Goal: Check status: Check status

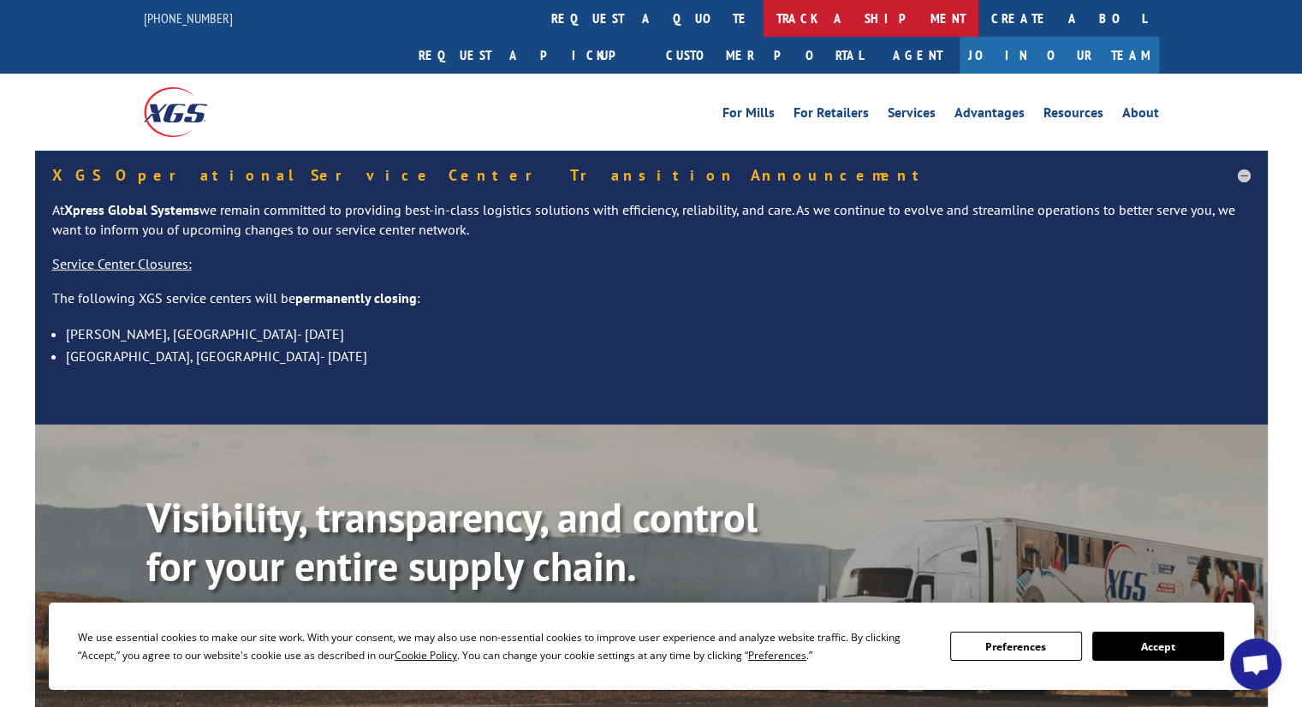
click at [764, 28] on link "track a shipment" at bounding box center [871, 18] width 215 height 37
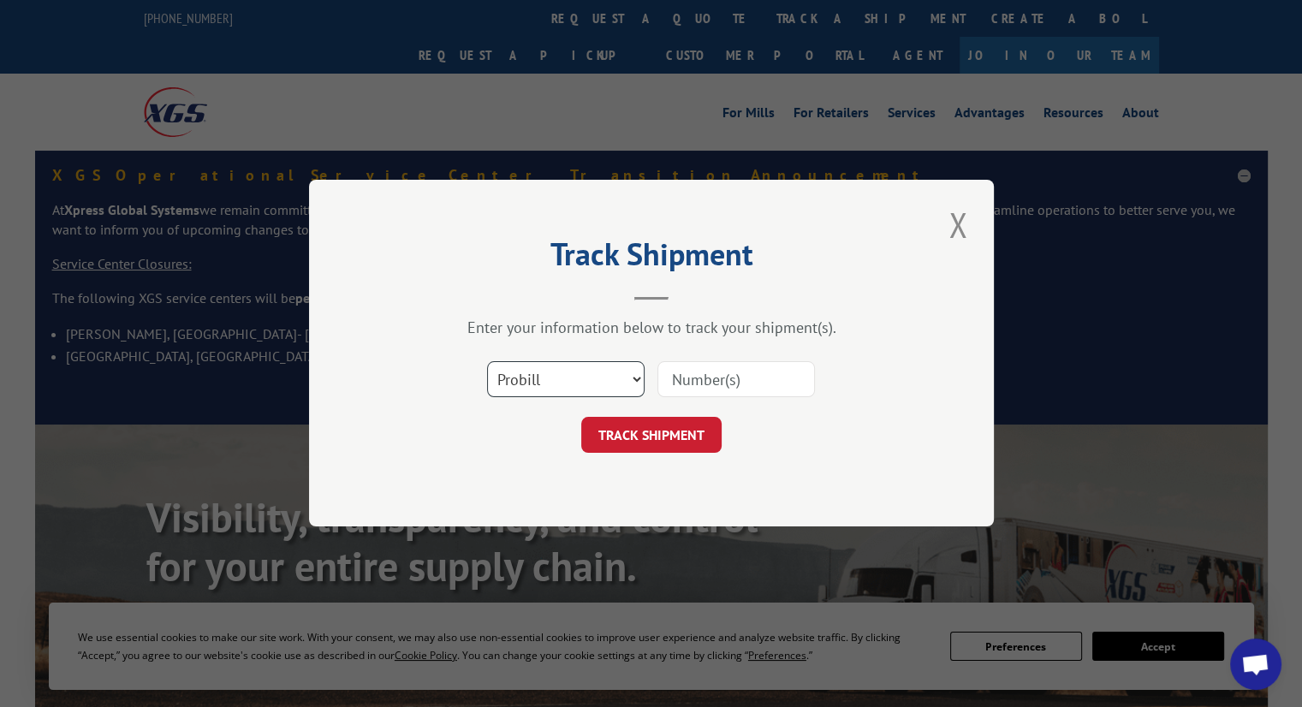
click at [608, 388] on select "Select category... Probill BOL PO" at bounding box center [566, 380] width 158 height 36
select select "po"
click at [487, 362] on select "Select category... Probill BOL PO" at bounding box center [566, 380] width 158 height 36
click at [706, 396] on input at bounding box center [737, 380] width 158 height 36
paste input "296085002"
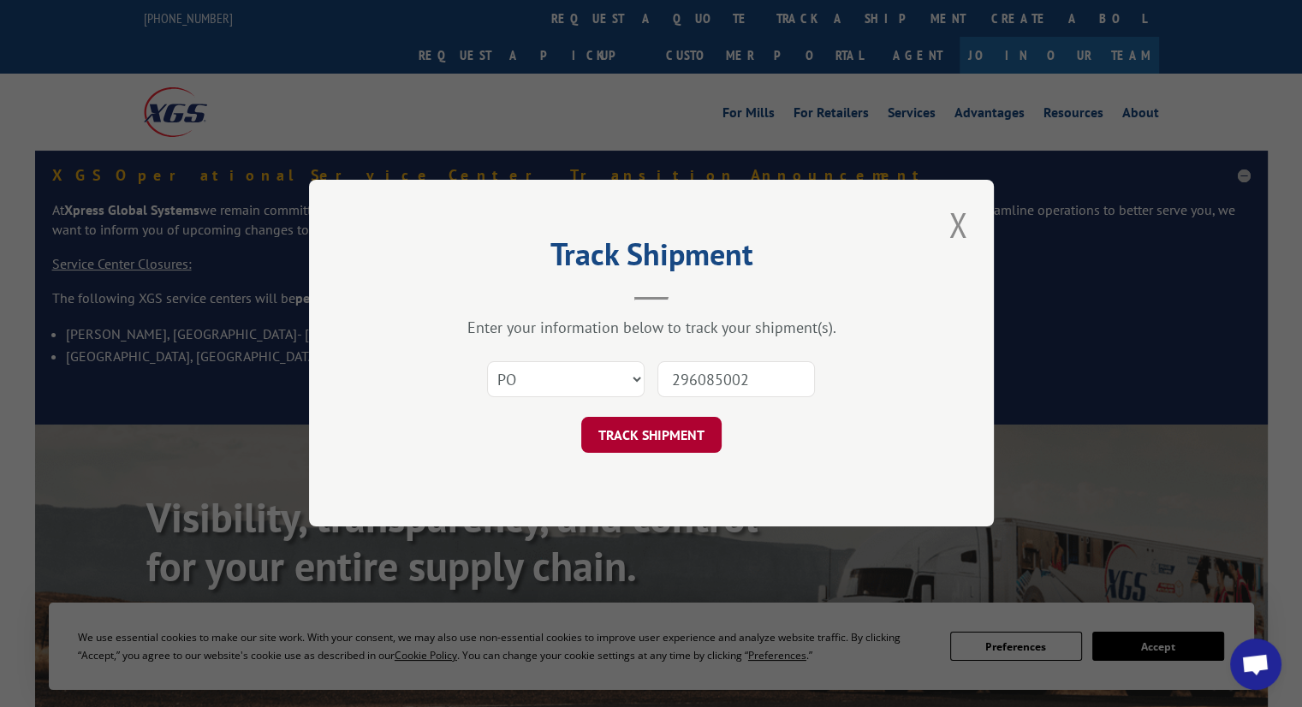
type input "296085002"
click at [658, 418] on button "TRACK SHIPMENT" at bounding box center [651, 436] width 140 height 36
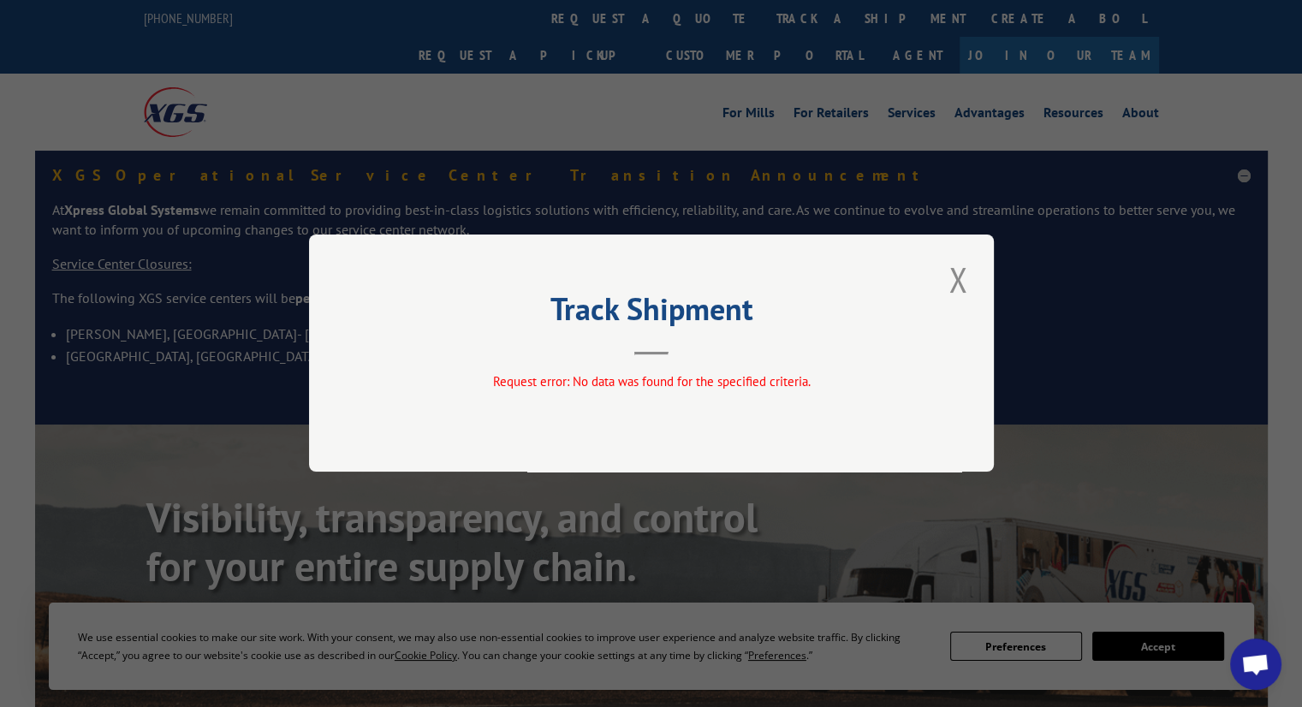
click at [956, 292] on button "Close modal" at bounding box center [958, 279] width 29 height 47
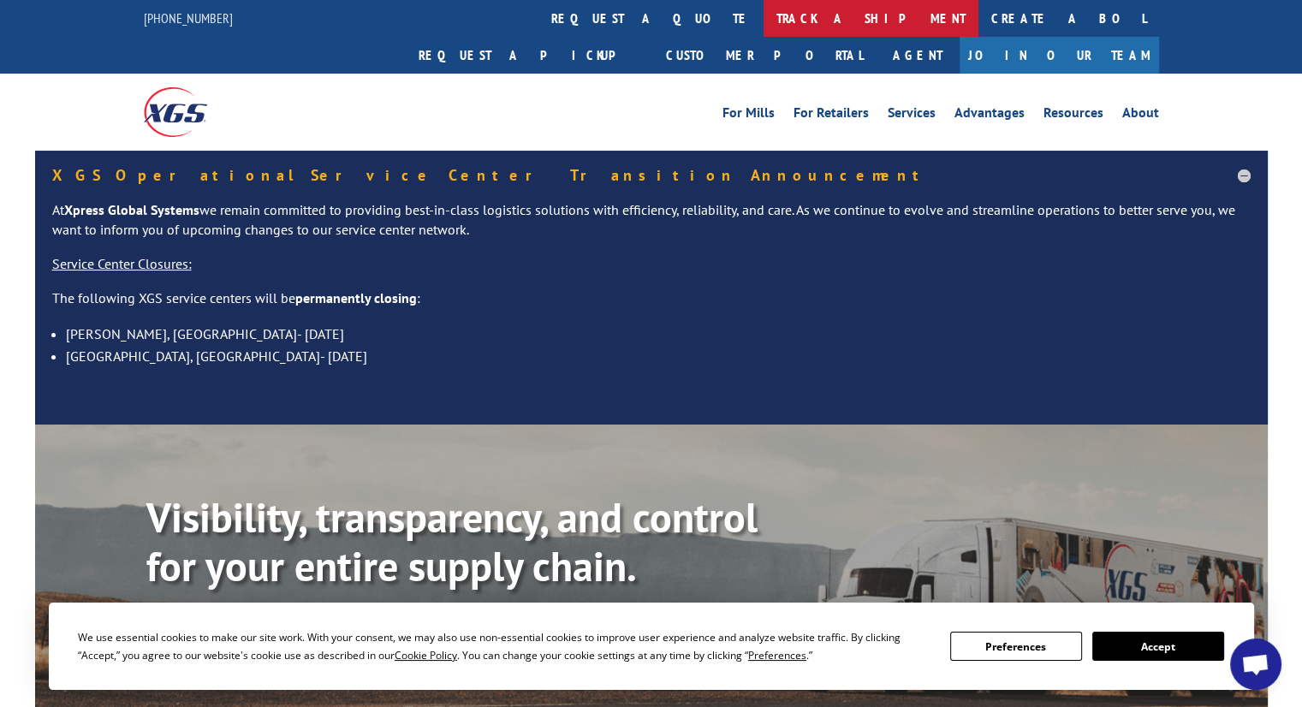
click at [764, 16] on link "track a shipment" at bounding box center [871, 18] width 215 height 37
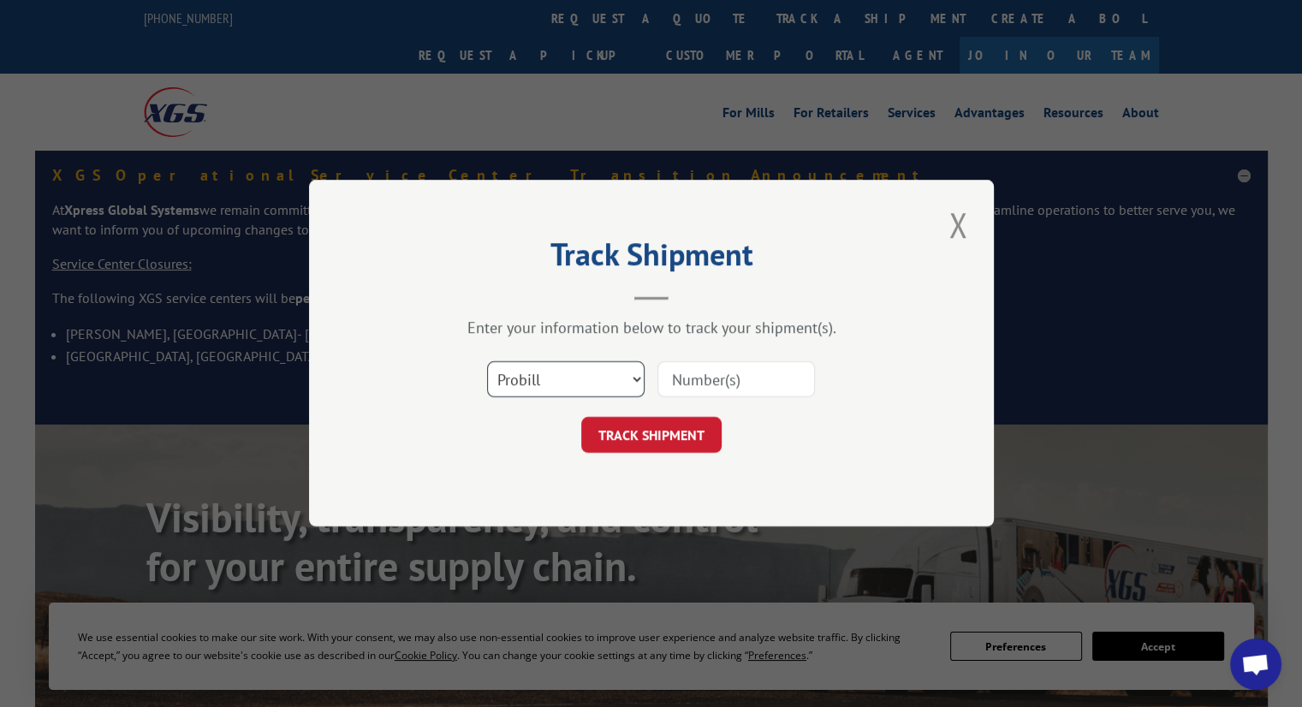
drag, startPoint x: 599, startPoint y: 378, endPoint x: 593, endPoint y: 391, distance: 14.6
click at [599, 378] on select "Select category... Probill BOL PO" at bounding box center [566, 380] width 158 height 36
select select "po"
click at [487, 362] on select "Select category... Probill BOL PO" at bounding box center [566, 380] width 158 height 36
click at [698, 396] on div "Select category... Probill BOL PO" at bounding box center [652, 380] width 514 height 57
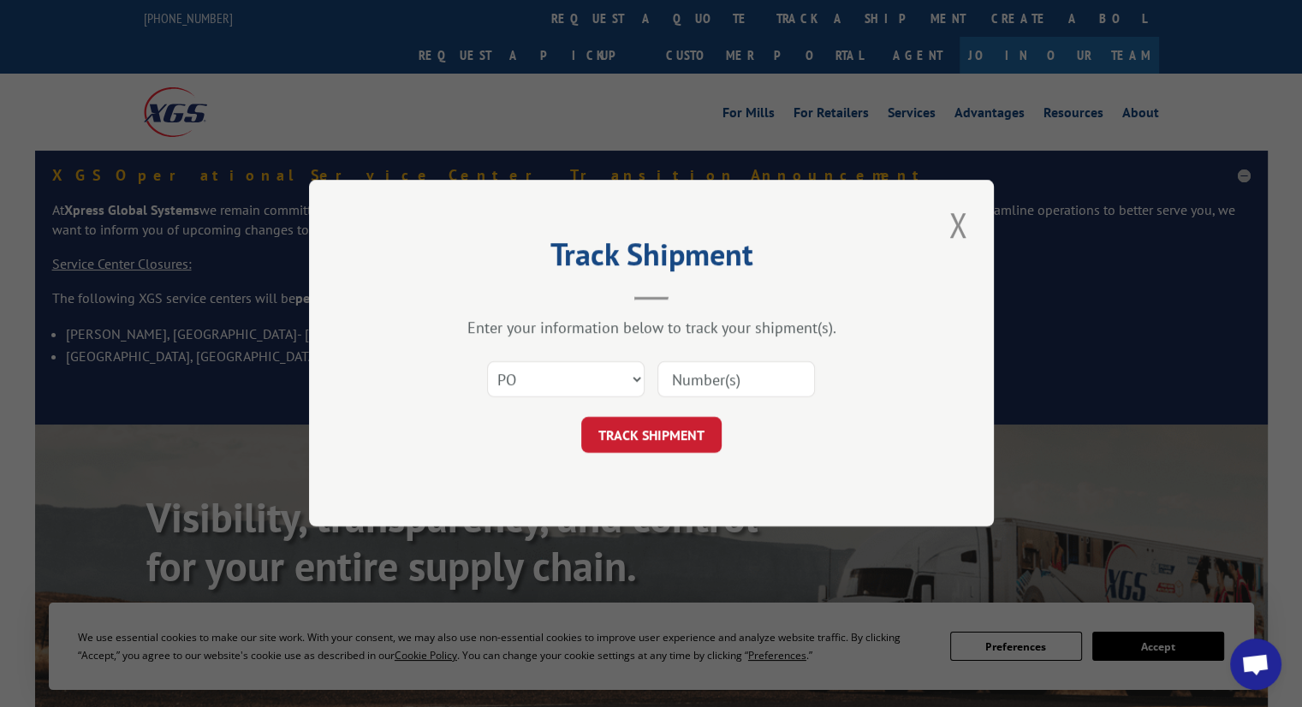
click at [701, 388] on input at bounding box center [737, 380] width 158 height 36
paste input "296162225"
type input "296162225"
click at [651, 436] on button "TRACK SHIPMENT" at bounding box center [651, 436] width 140 height 36
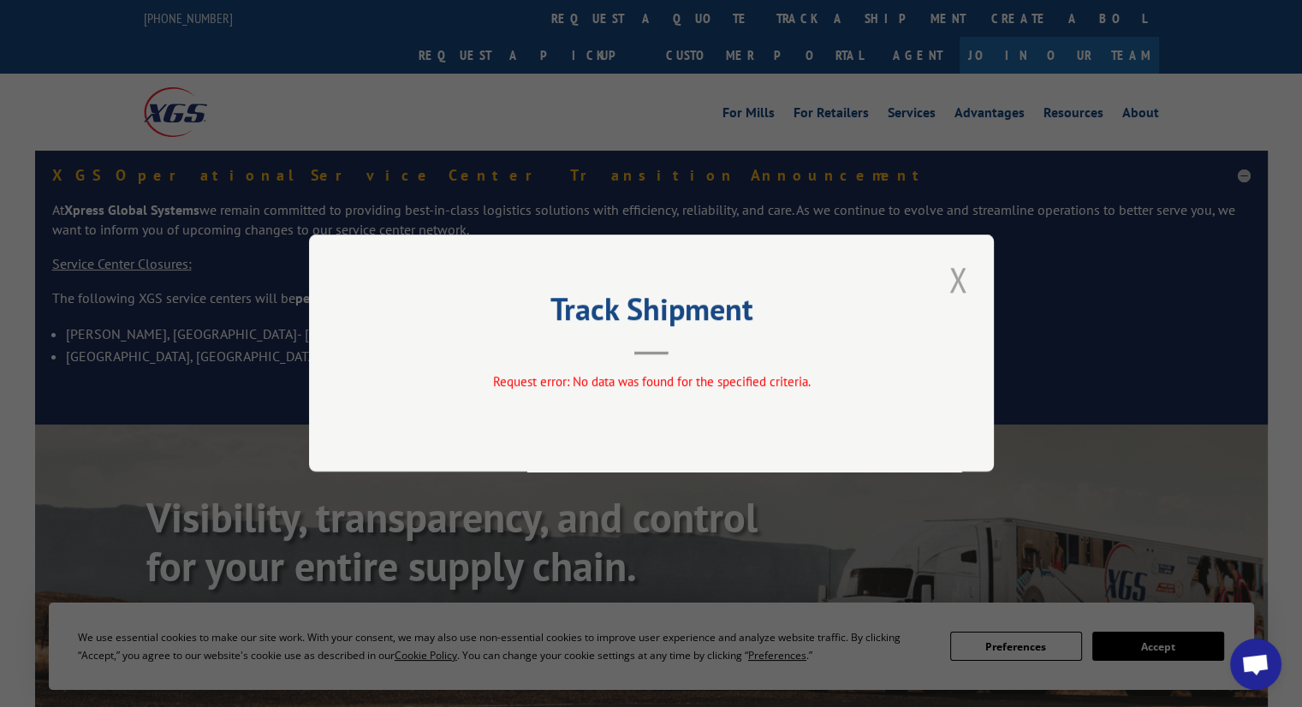
click at [956, 278] on button "Close modal" at bounding box center [958, 279] width 29 height 47
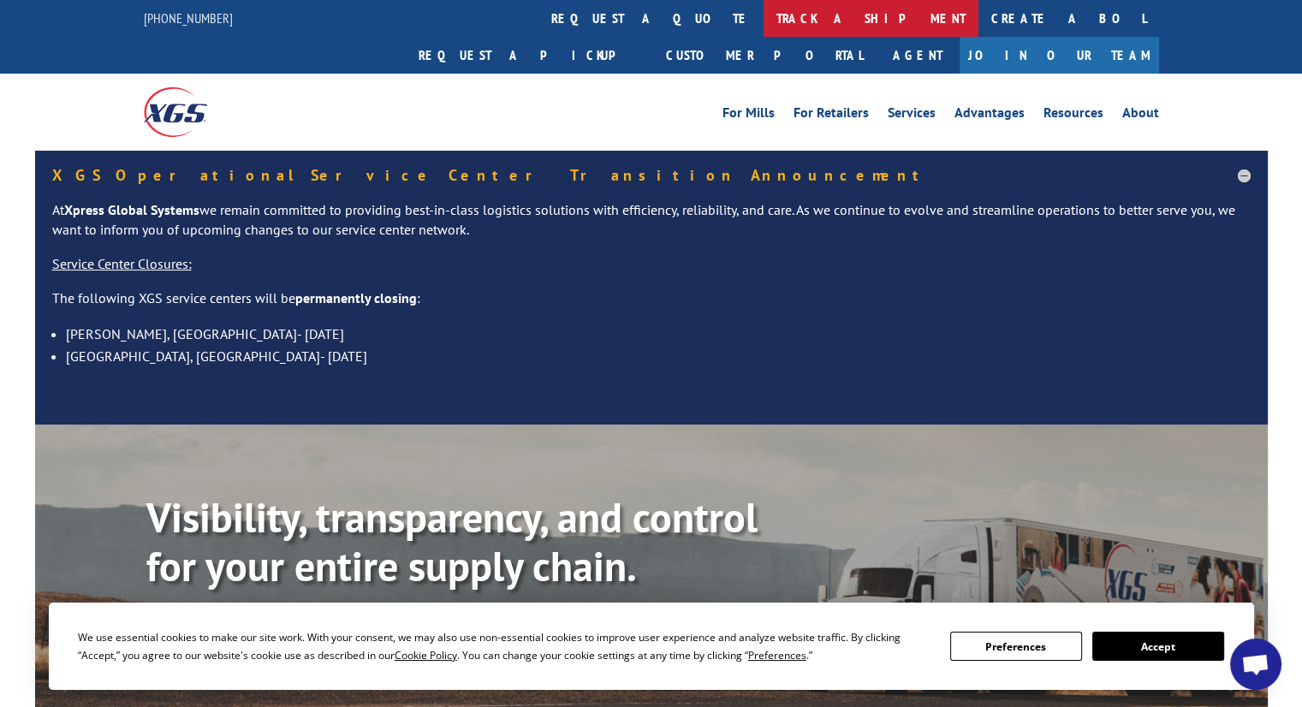
click at [764, 4] on link "track a shipment" at bounding box center [871, 18] width 215 height 37
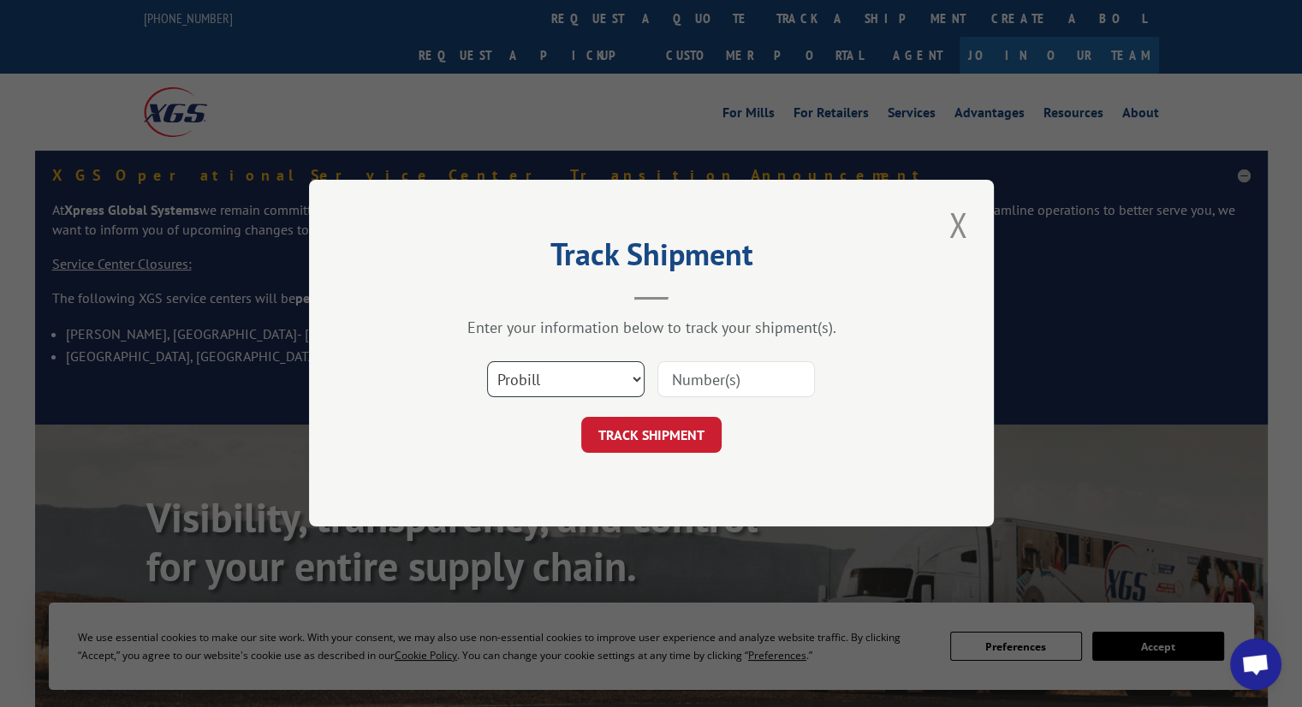
click at [507, 369] on select "Select category... Probill BOL PO" at bounding box center [566, 380] width 158 height 36
select select "po"
click at [487, 362] on select "Select category... Probill BOL PO" at bounding box center [566, 380] width 158 height 36
click at [682, 396] on div at bounding box center [737, 379] width 158 height 39
drag, startPoint x: 690, startPoint y: 385, endPoint x: 670, endPoint y: 405, distance: 28.5
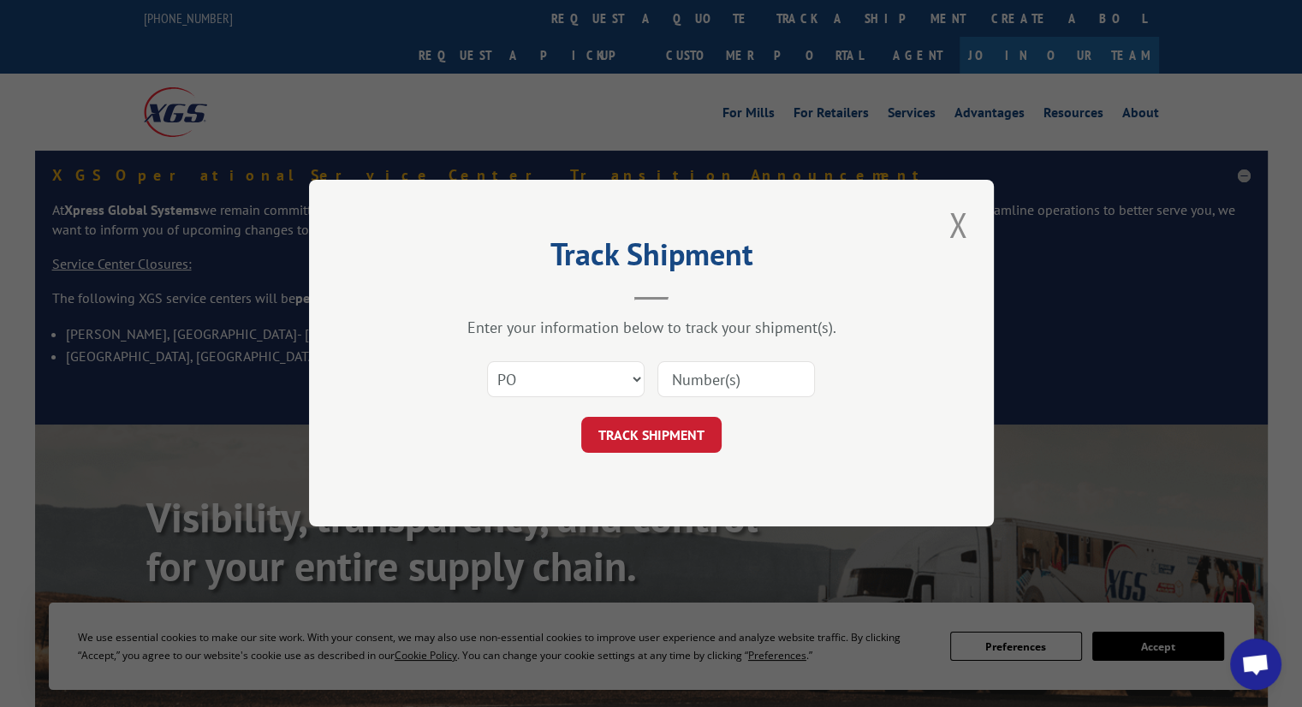
click at [690, 385] on input at bounding box center [737, 380] width 158 height 36
paste input "296146241"
type input "296146241"
click at [658, 420] on button "TRACK SHIPMENT" at bounding box center [651, 436] width 140 height 36
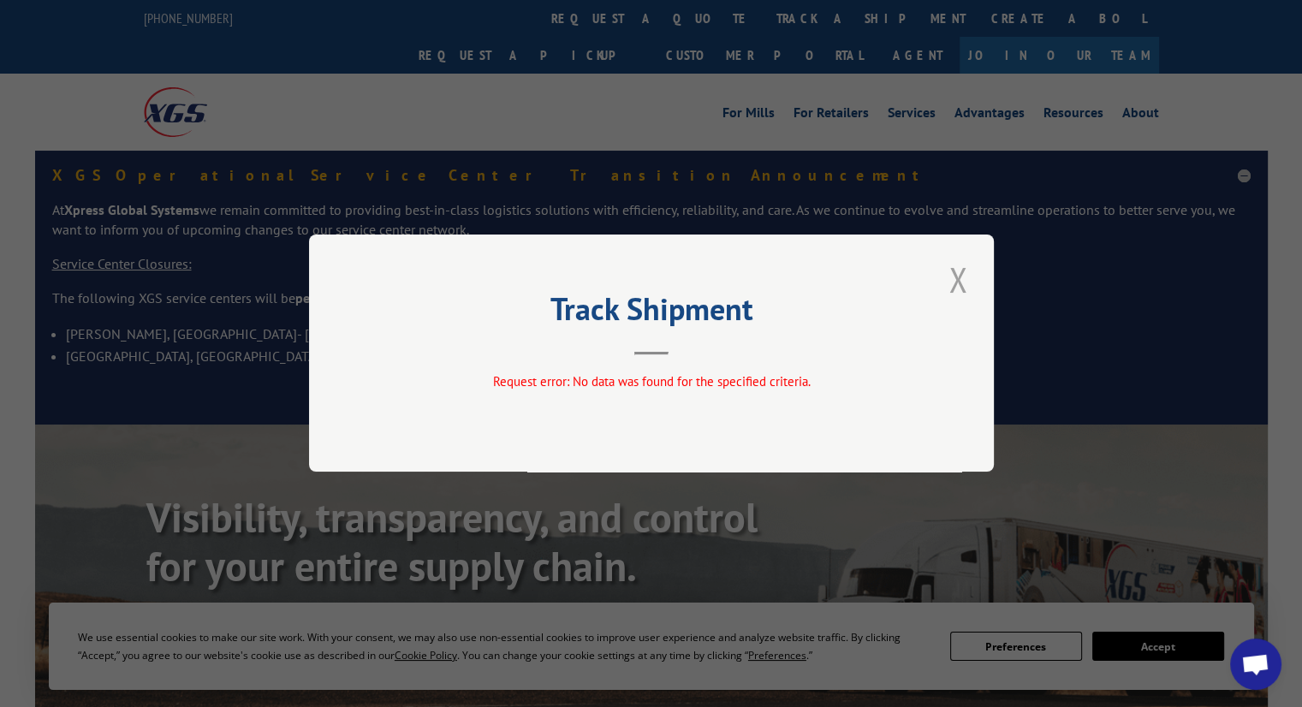
click at [950, 283] on button "Close modal" at bounding box center [958, 279] width 29 height 47
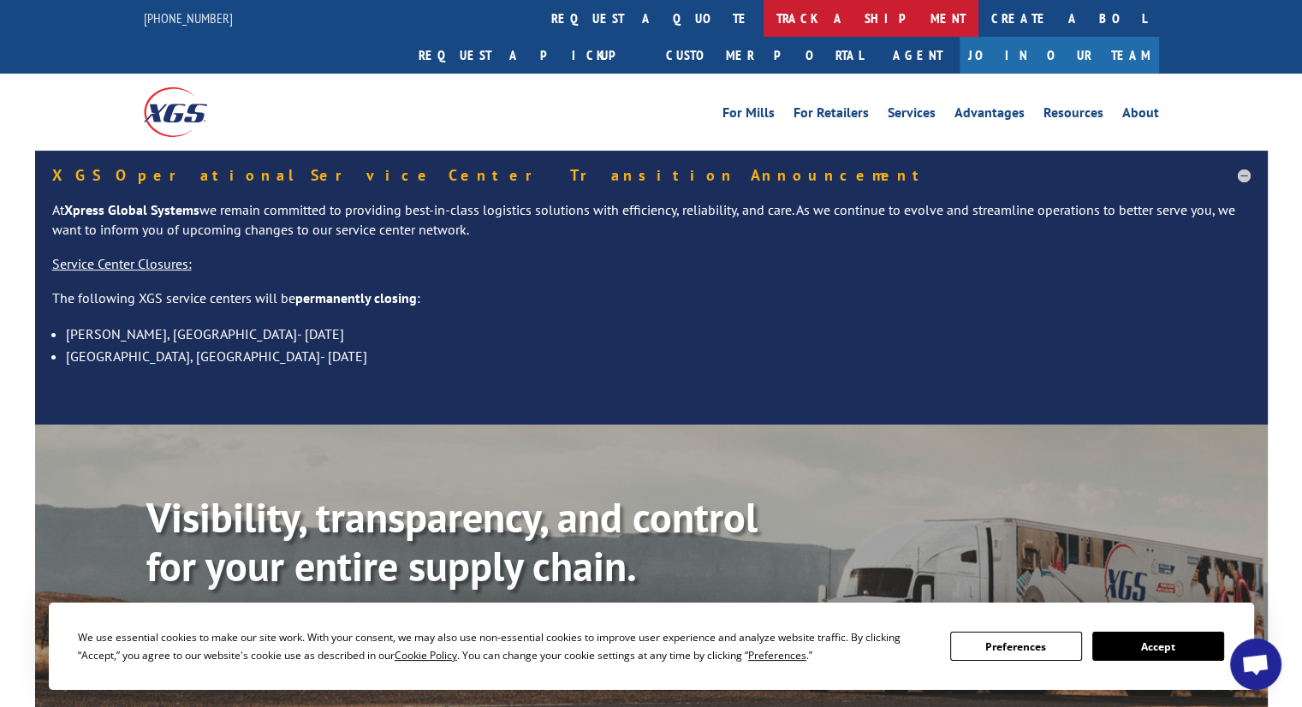
click at [764, 21] on link "track a shipment" at bounding box center [871, 18] width 215 height 37
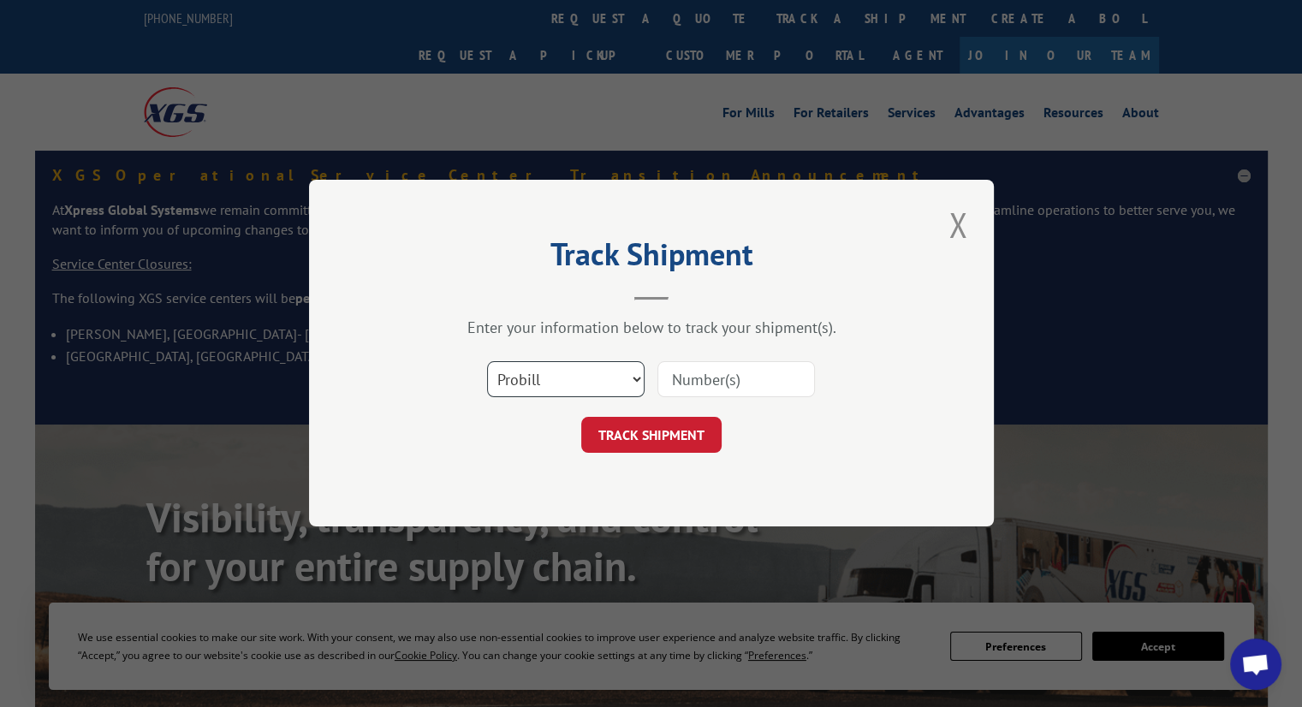
click at [563, 380] on select "Select category... Probill BOL PO" at bounding box center [566, 380] width 158 height 36
select select "po"
click at [487, 362] on select "Select category... Probill BOL PO" at bounding box center [566, 380] width 158 height 36
click at [693, 385] on input at bounding box center [737, 380] width 158 height 36
paste input "296109228"
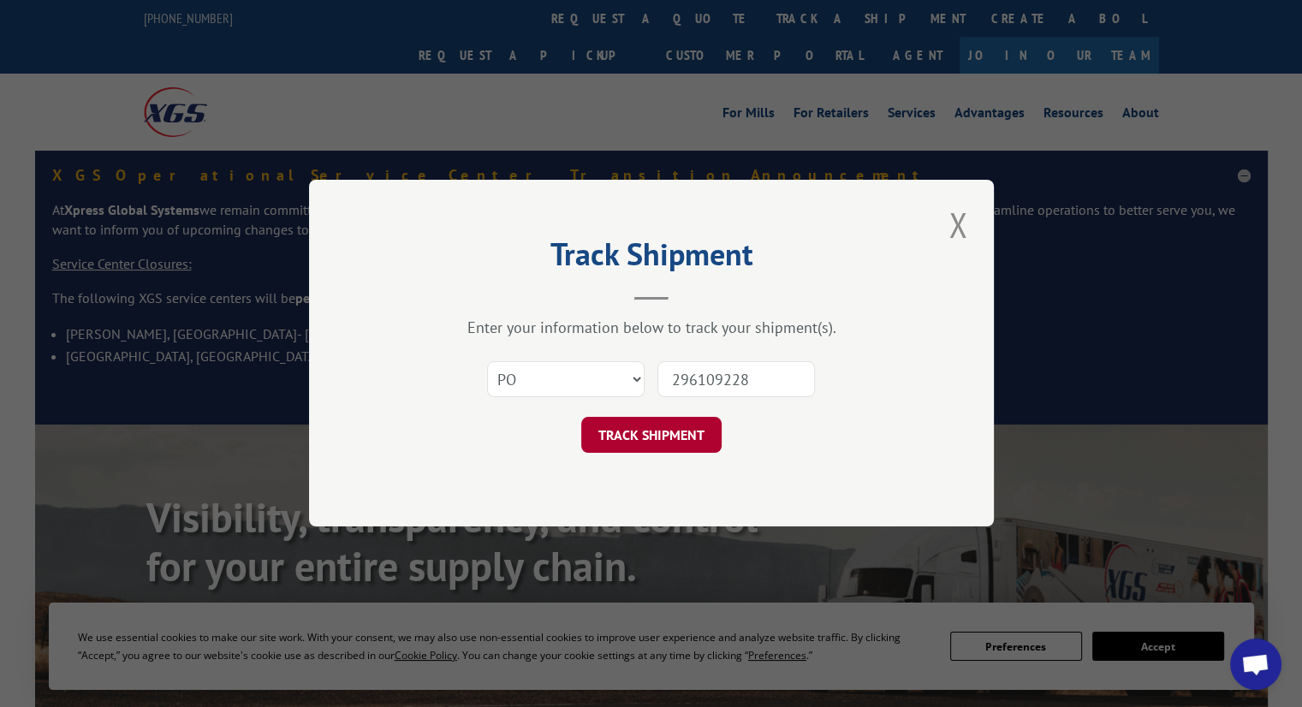
type input "296109228"
drag, startPoint x: 663, startPoint y: 443, endPoint x: 673, endPoint y: 337, distance: 105.8
click at [663, 443] on button "TRACK SHIPMENT" at bounding box center [651, 436] width 140 height 36
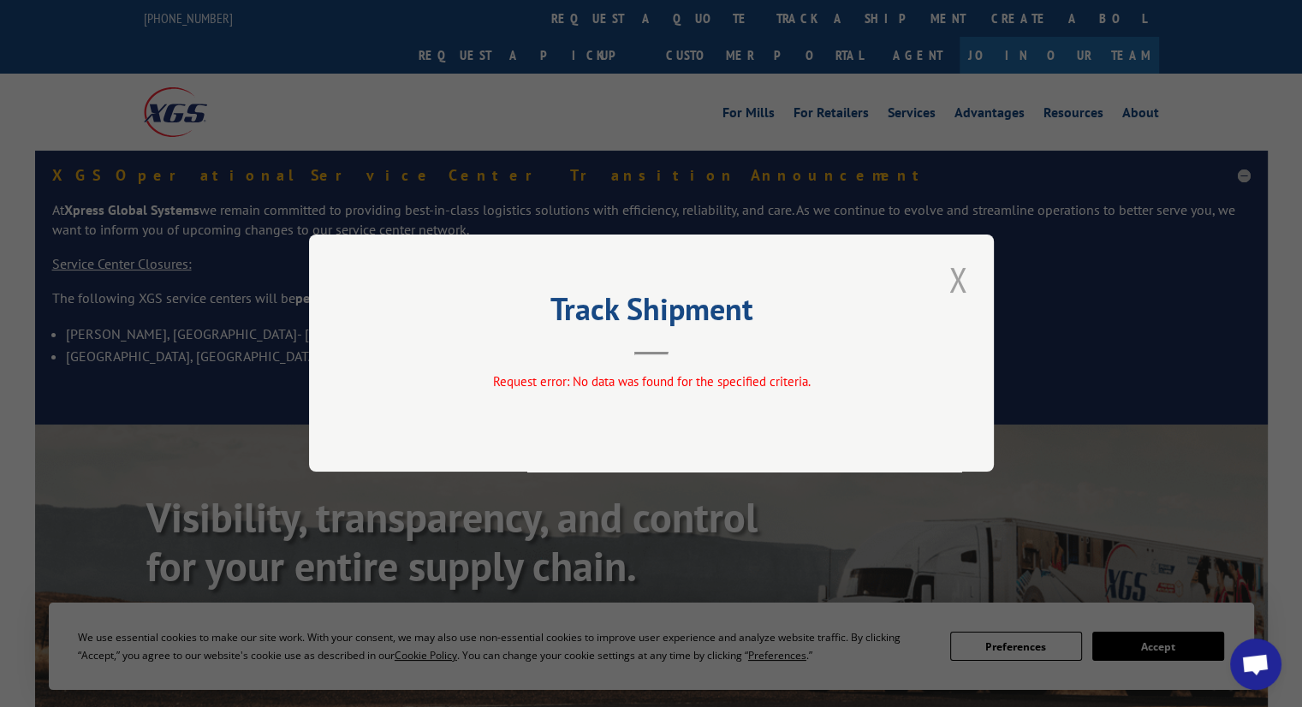
click at [963, 279] on button "Close modal" at bounding box center [958, 279] width 29 height 47
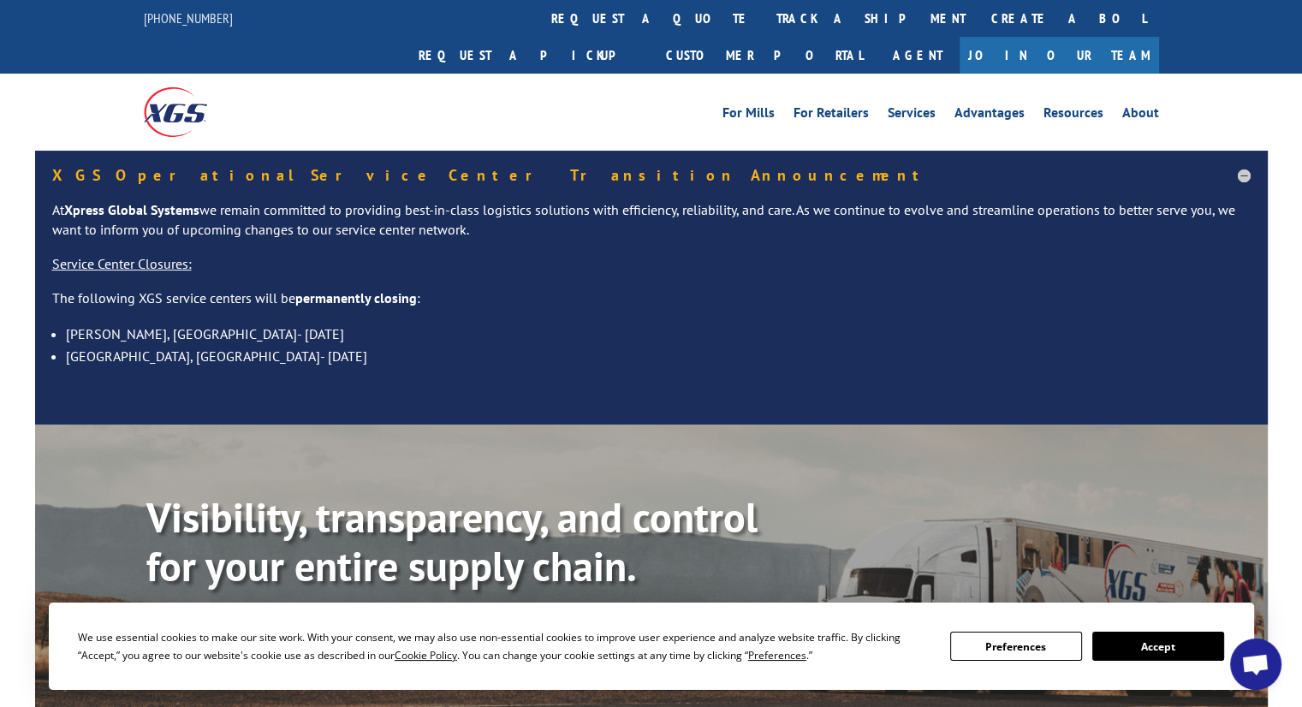
click at [764, 25] on link "track a shipment" at bounding box center [871, 18] width 215 height 37
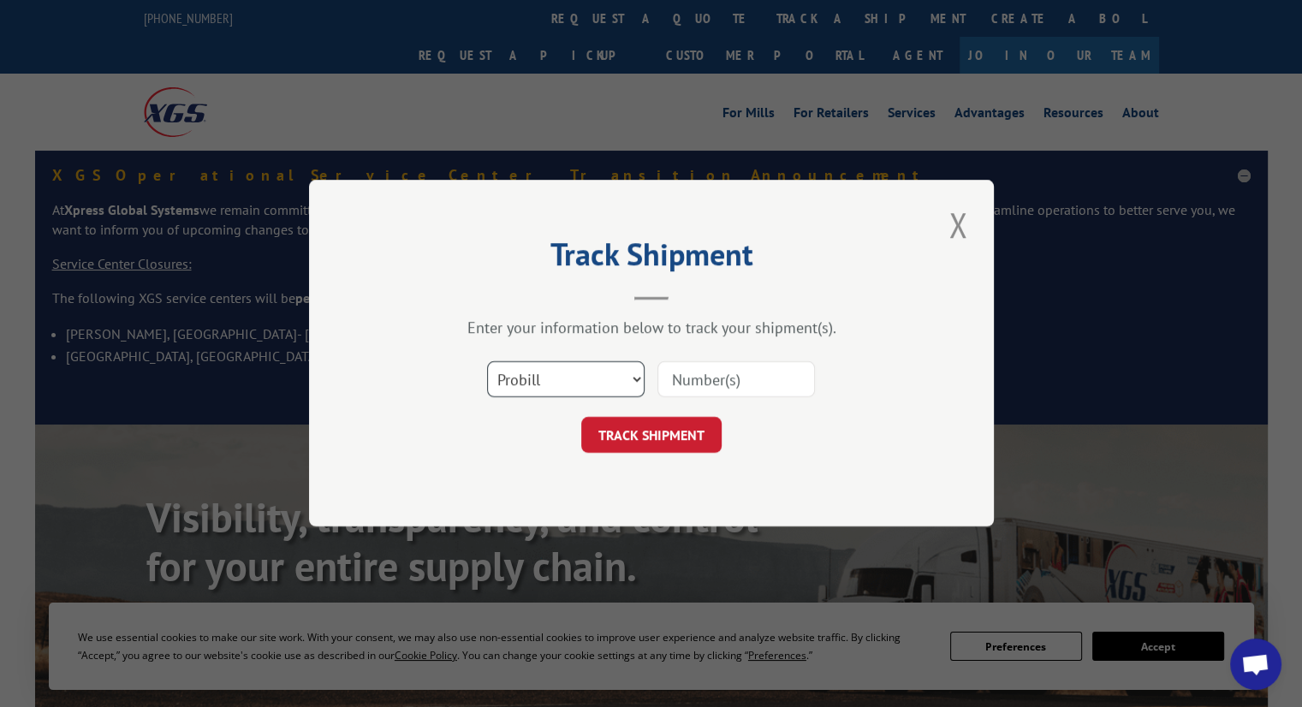
click at [551, 384] on select "Select category... Probill BOL PO" at bounding box center [566, 380] width 158 height 36
click at [487, 362] on select "Select category... Probill BOL PO" at bounding box center [566, 380] width 158 height 36
click at [575, 411] on form "Select category... Probill BOL PO TRACK SHIPMENT" at bounding box center [652, 403] width 514 height 102
click at [569, 366] on select "Select category... Probill BOL PO" at bounding box center [566, 380] width 158 height 36
select select "po"
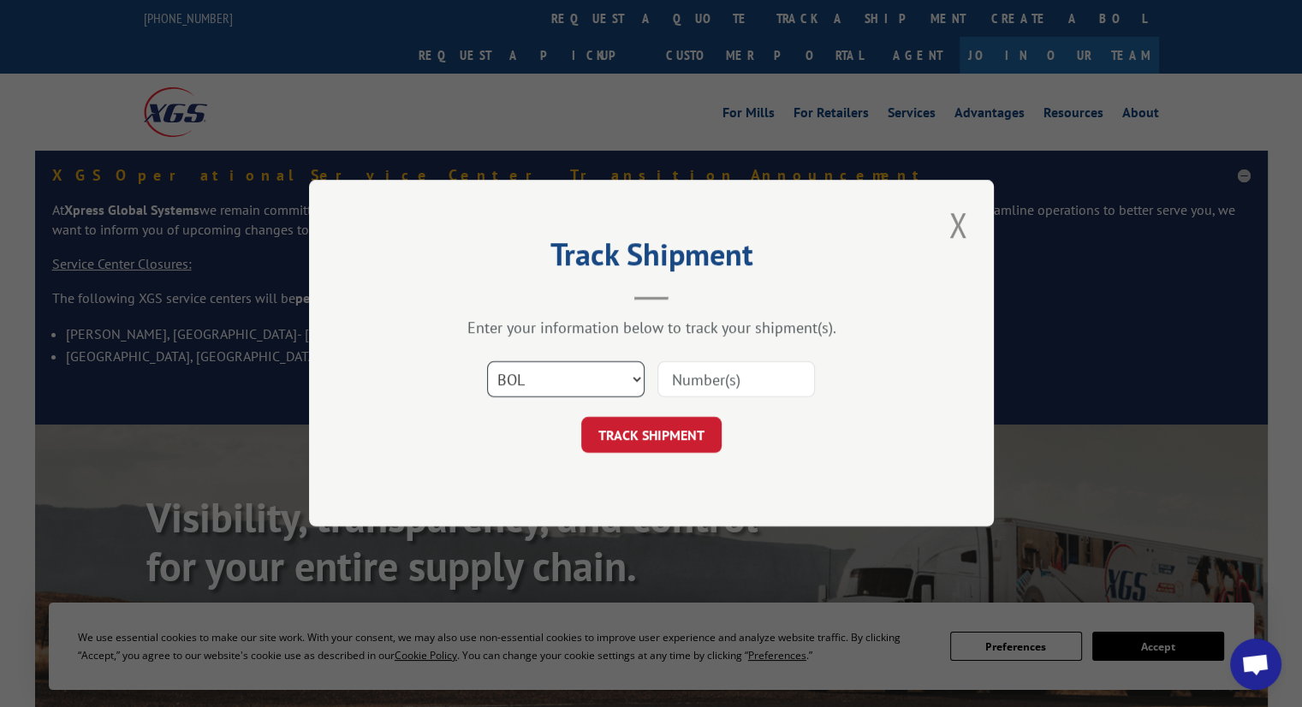
click at [487, 362] on select "Select category... Probill BOL PO" at bounding box center [566, 380] width 158 height 36
click at [678, 403] on div "Select category... Probill BOL PO" at bounding box center [652, 380] width 514 height 57
drag, startPoint x: 683, startPoint y: 370, endPoint x: 677, endPoint y: 394, distance: 24.7
click at [683, 370] on input at bounding box center [737, 380] width 158 height 36
paste input "296000211"
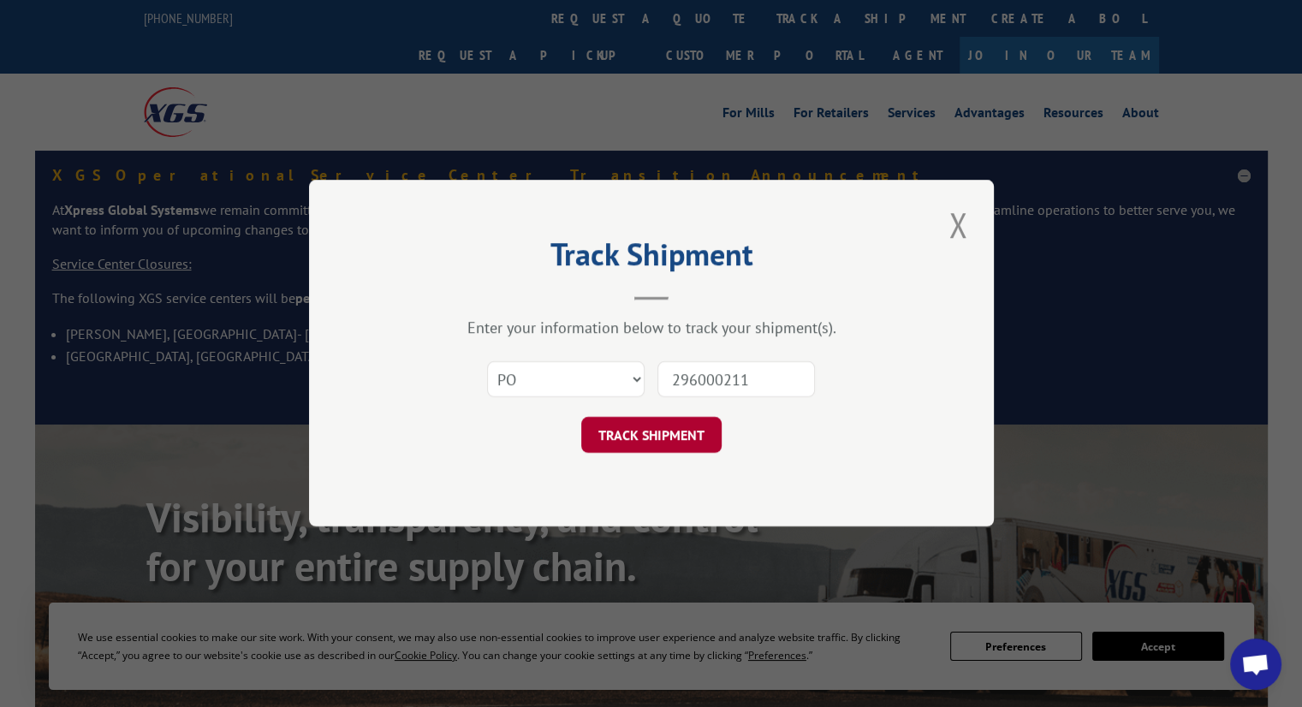
type input "296000211"
drag, startPoint x: 652, startPoint y: 441, endPoint x: 658, endPoint y: 418, distance: 23.9
click at [652, 441] on button "TRACK SHIPMENT" at bounding box center [651, 436] width 140 height 36
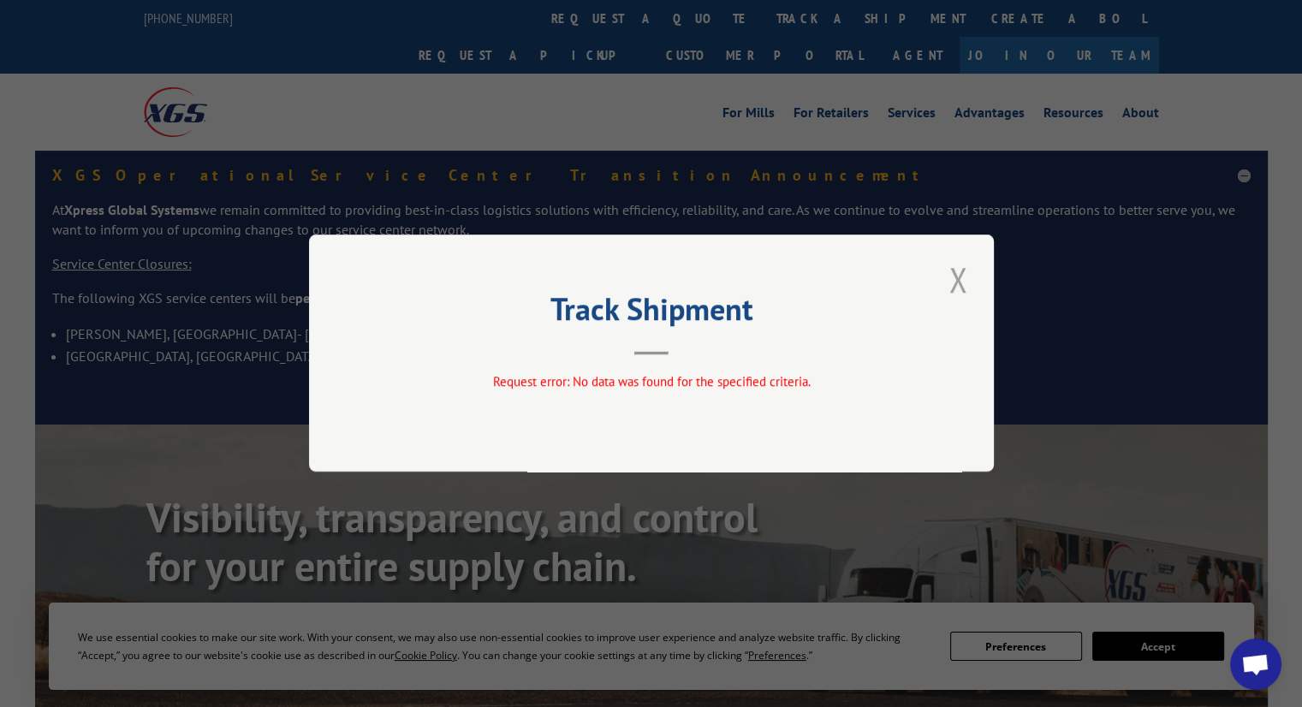
click at [956, 286] on button "Close modal" at bounding box center [958, 279] width 29 height 47
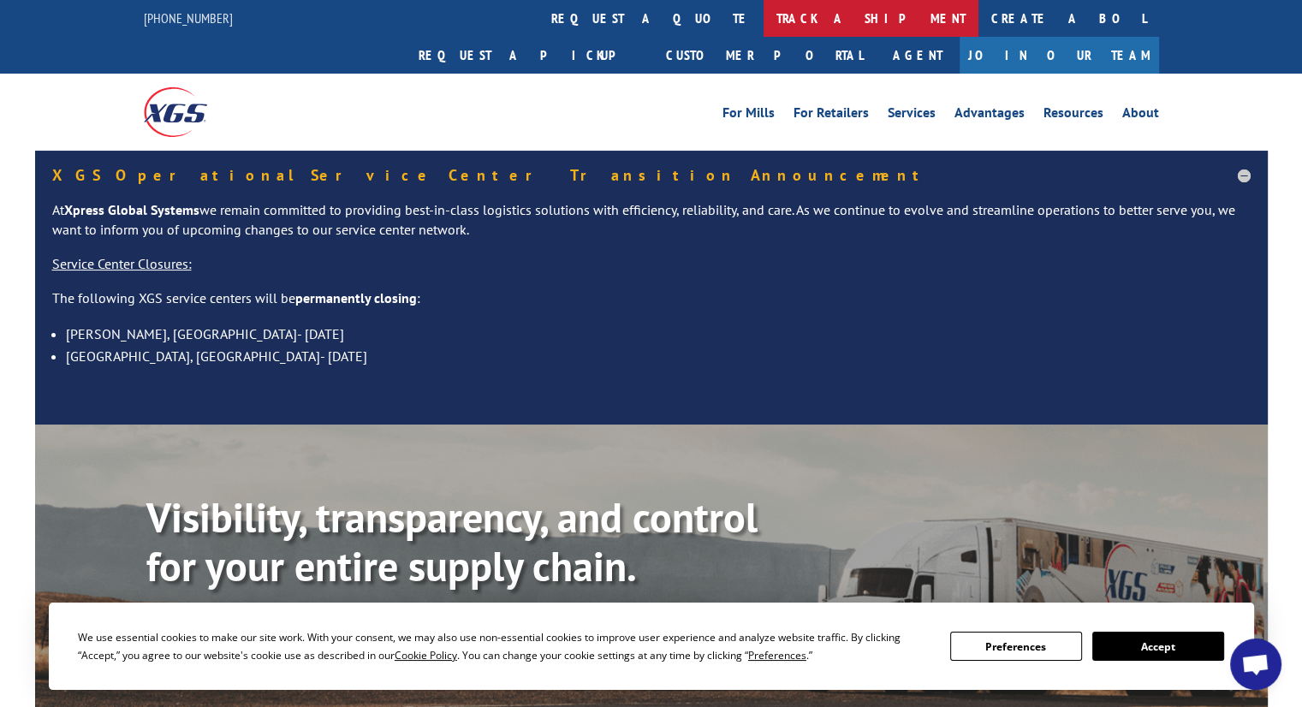
click at [764, 23] on link "track a shipment" at bounding box center [871, 18] width 215 height 37
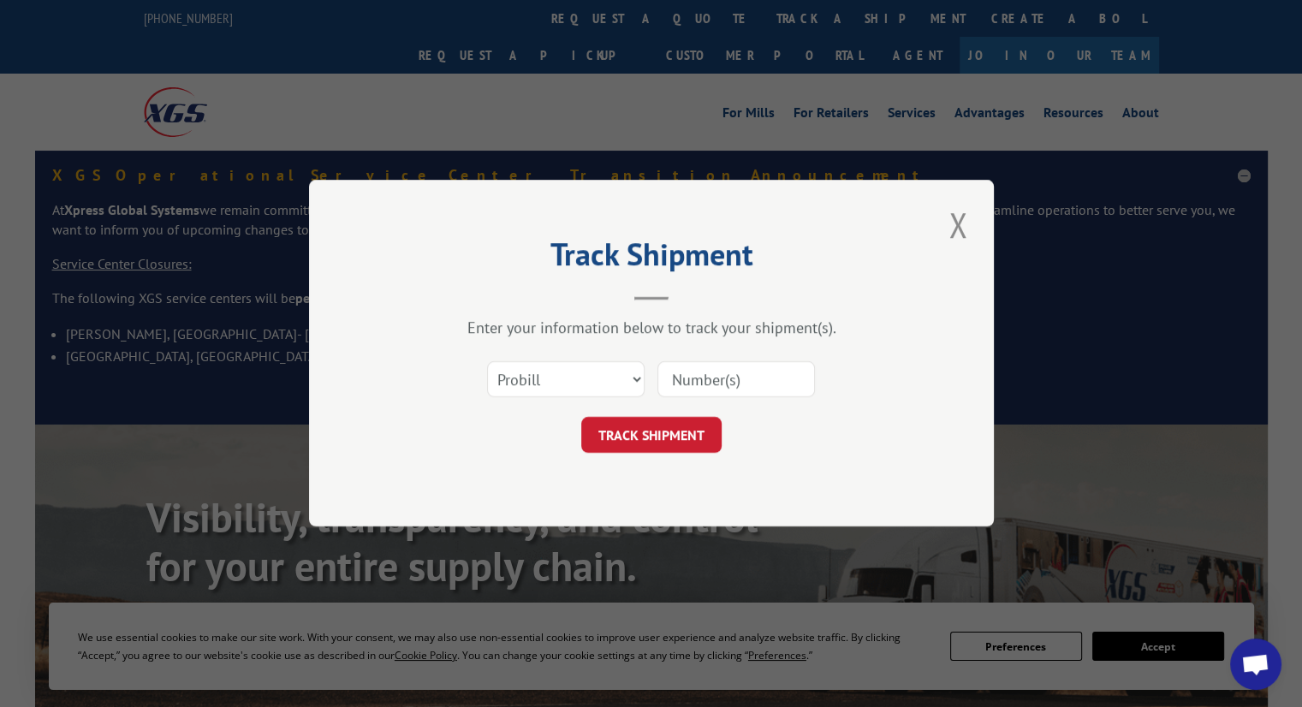
drag, startPoint x: 589, startPoint y: 355, endPoint x: 574, endPoint y: 429, distance: 75.2
click at [588, 360] on div "Select category... Probill BOL PO" at bounding box center [652, 380] width 514 height 57
drag, startPoint x: 567, startPoint y: 380, endPoint x: 567, endPoint y: 395, distance: 14.6
click at [567, 380] on select "Select category... Probill BOL PO" at bounding box center [566, 380] width 158 height 36
select select "po"
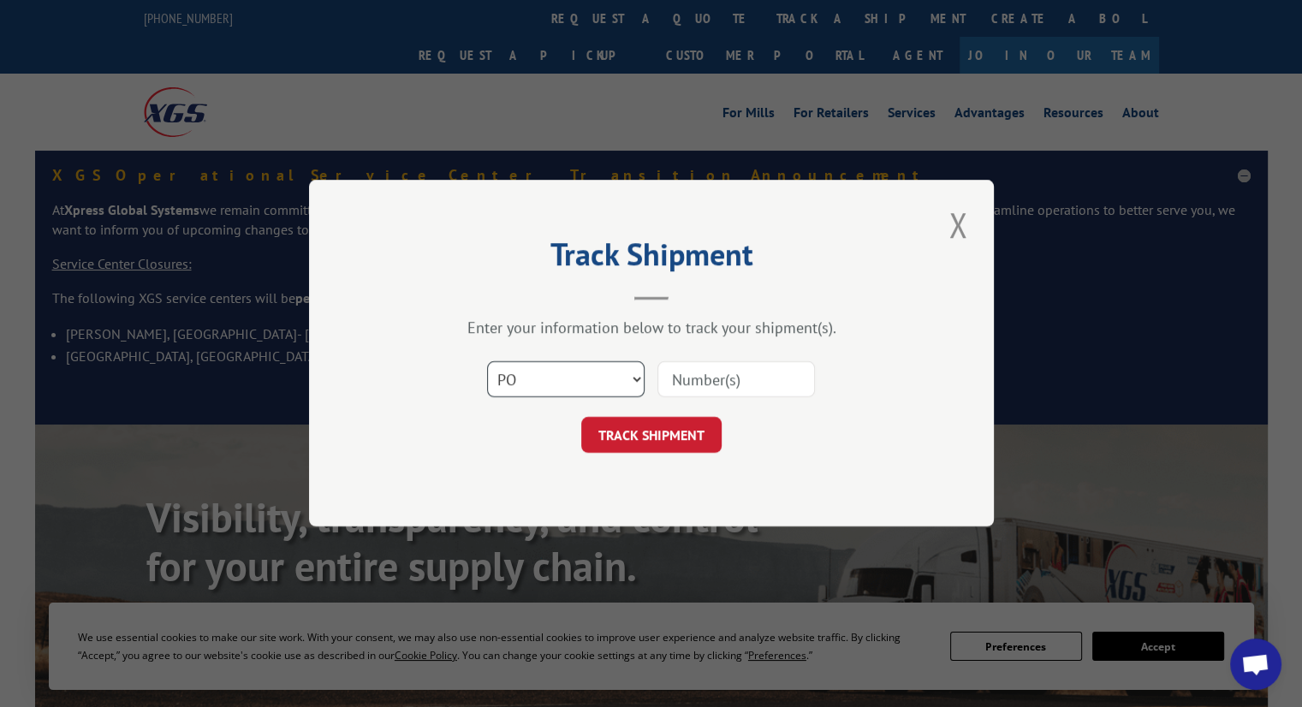
click at [487, 362] on select "Select category... Probill BOL PO" at bounding box center [566, 380] width 158 height 36
drag, startPoint x: 709, startPoint y: 361, endPoint x: 706, endPoint y: 381, distance: 20.0
click at [709, 362] on input at bounding box center [737, 380] width 158 height 36
paste input "295921171"
type input "295921171"
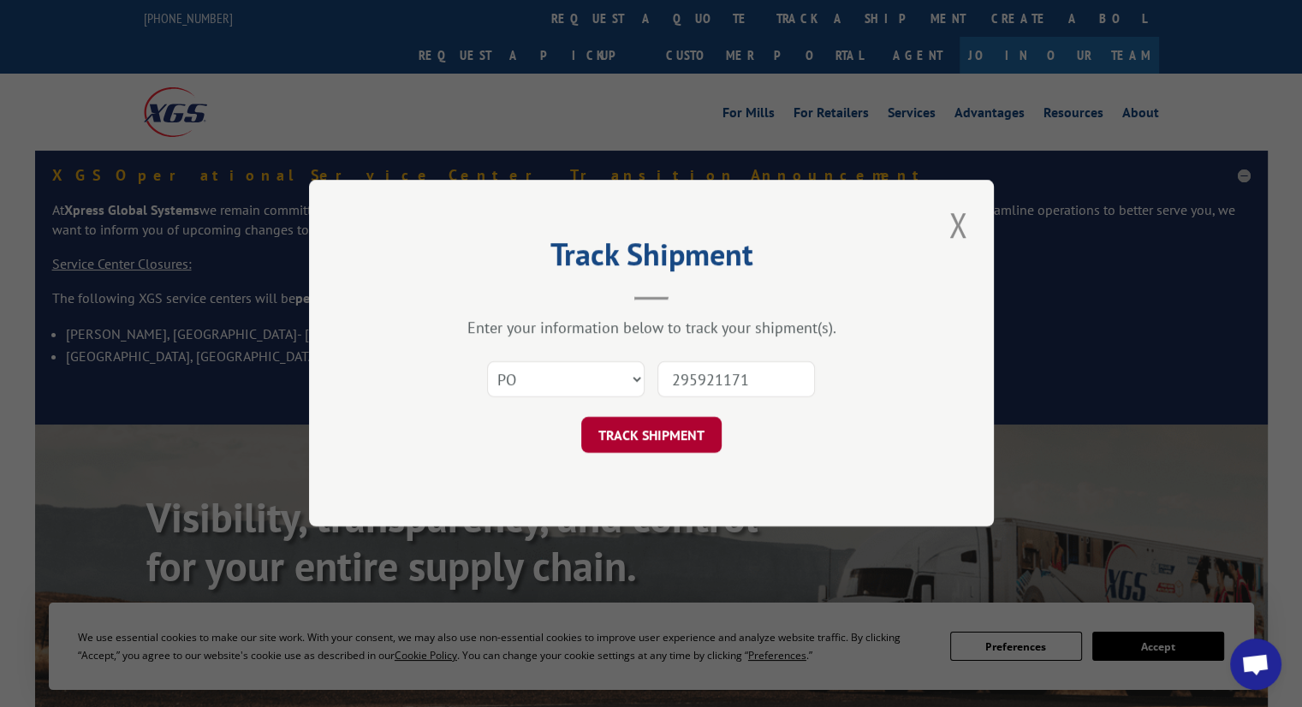
click at [654, 431] on button "TRACK SHIPMENT" at bounding box center [651, 436] width 140 height 36
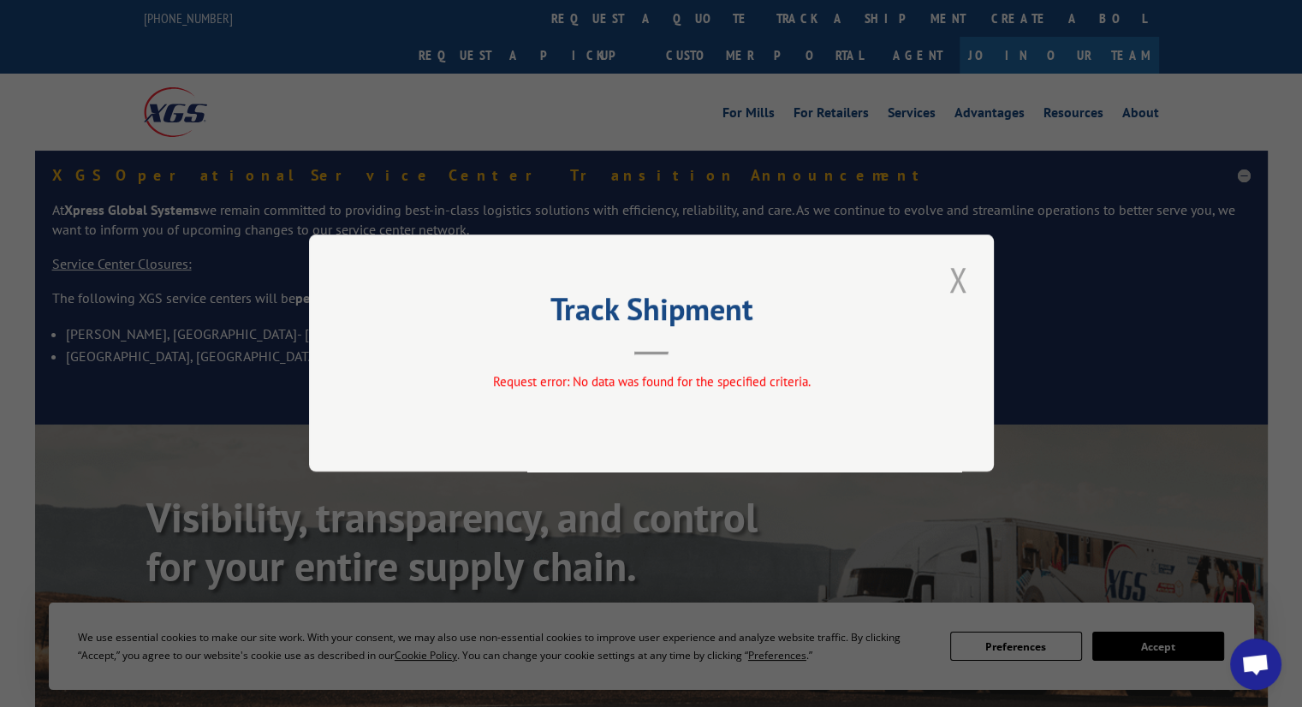
click at [966, 285] on button "Close modal" at bounding box center [958, 279] width 29 height 47
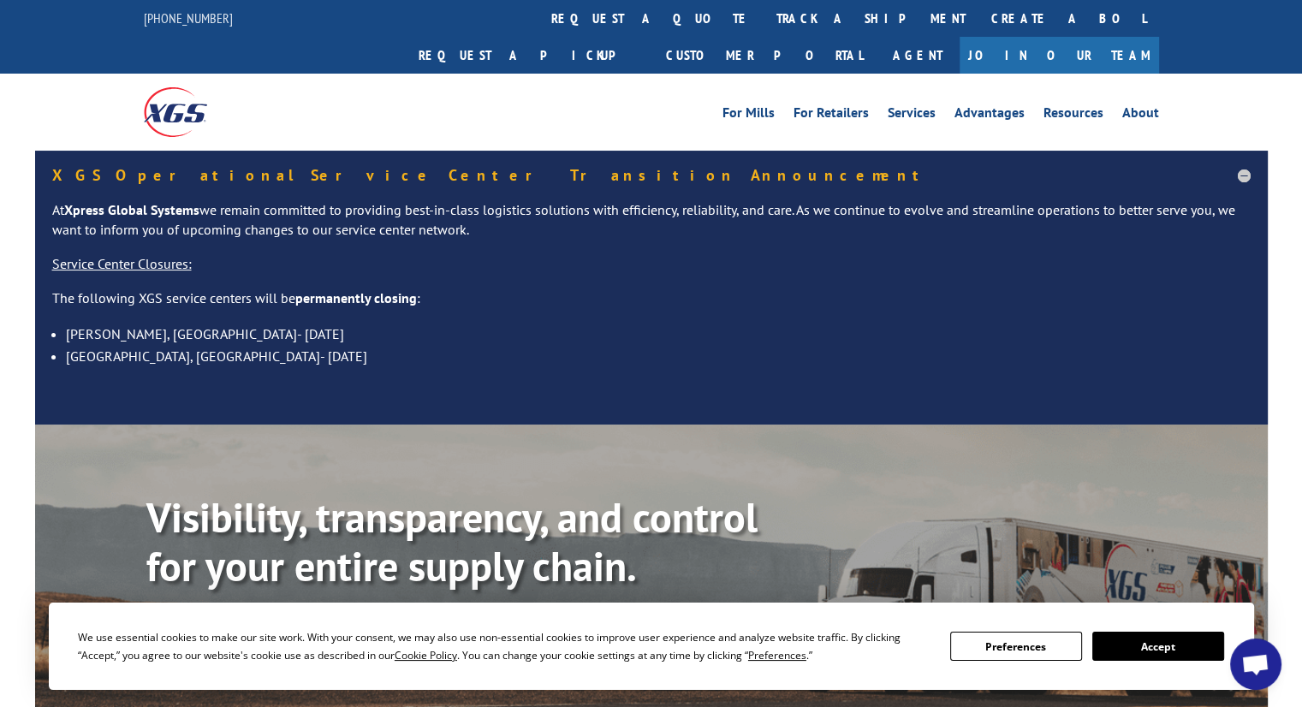
drag, startPoint x: 611, startPoint y: 21, endPoint x: 582, endPoint y: 227, distance: 207.5
click at [764, 21] on link "track a shipment" at bounding box center [871, 18] width 215 height 37
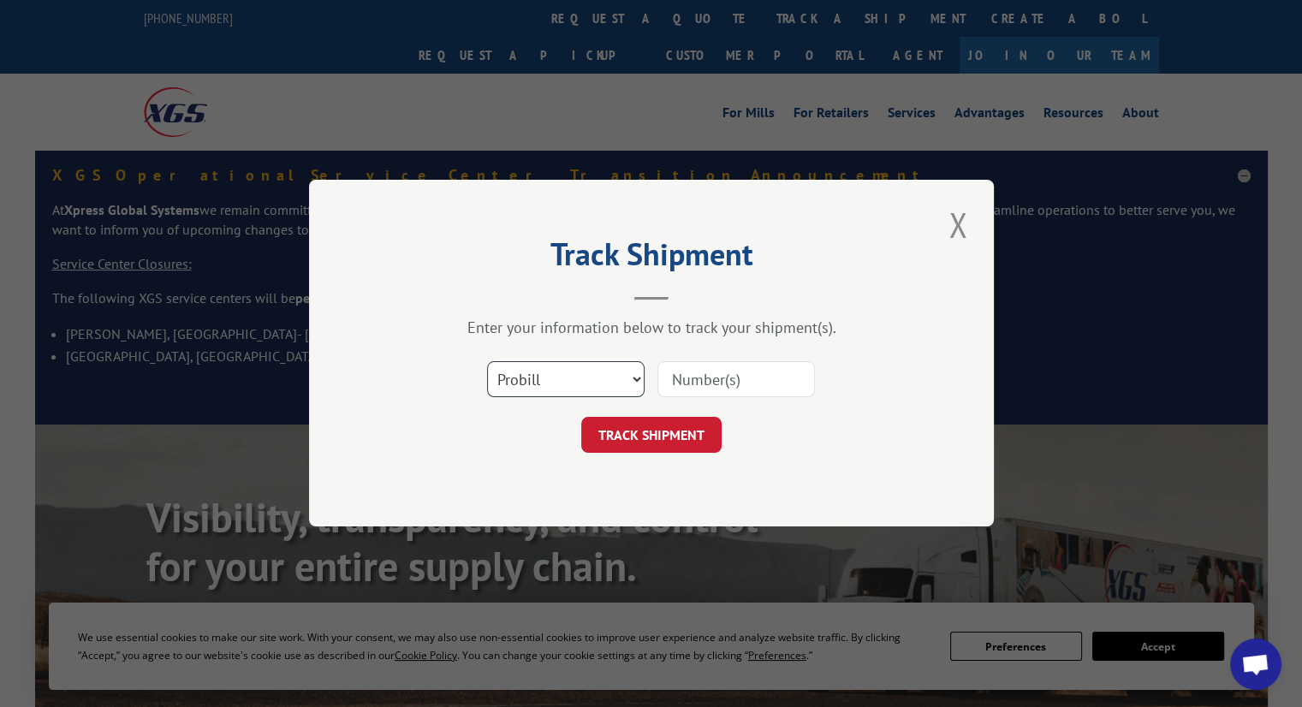
drag, startPoint x: 521, startPoint y: 384, endPoint x: 528, endPoint y: 395, distance: 13.1
click at [521, 384] on select "Select category... Probill BOL PO" at bounding box center [566, 380] width 158 height 36
select select "po"
click at [487, 362] on select "Select category... Probill BOL PO" at bounding box center [566, 380] width 158 height 36
click at [675, 399] on div "Select category... Probill BOL PO" at bounding box center [652, 380] width 514 height 57
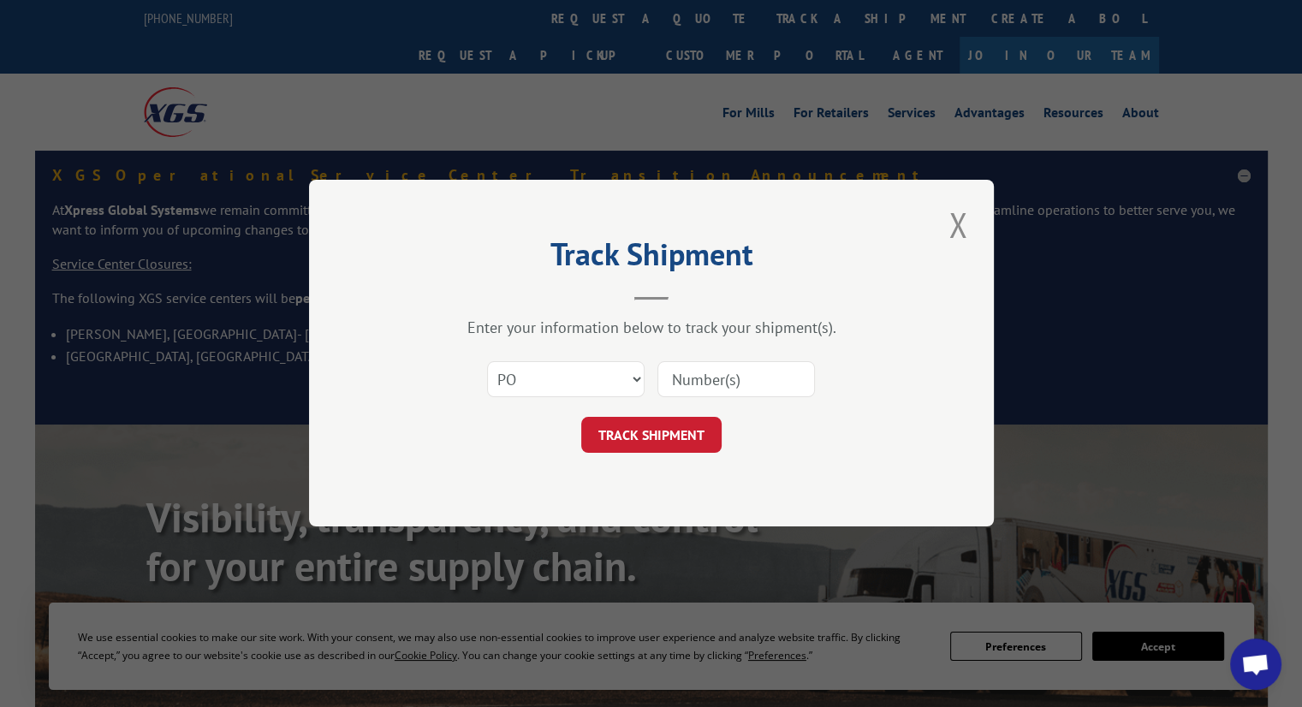
click at [686, 388] on input at bounding box center [737, 380] width 158 height 36
paste input "295928089"
type input "295928089"
click at [649, 436] on button "TRACK SHIPMENT" at bounding box center [651, 436] width 140 height 36
